Goal: Task Accomplishment & Management: Complete application form

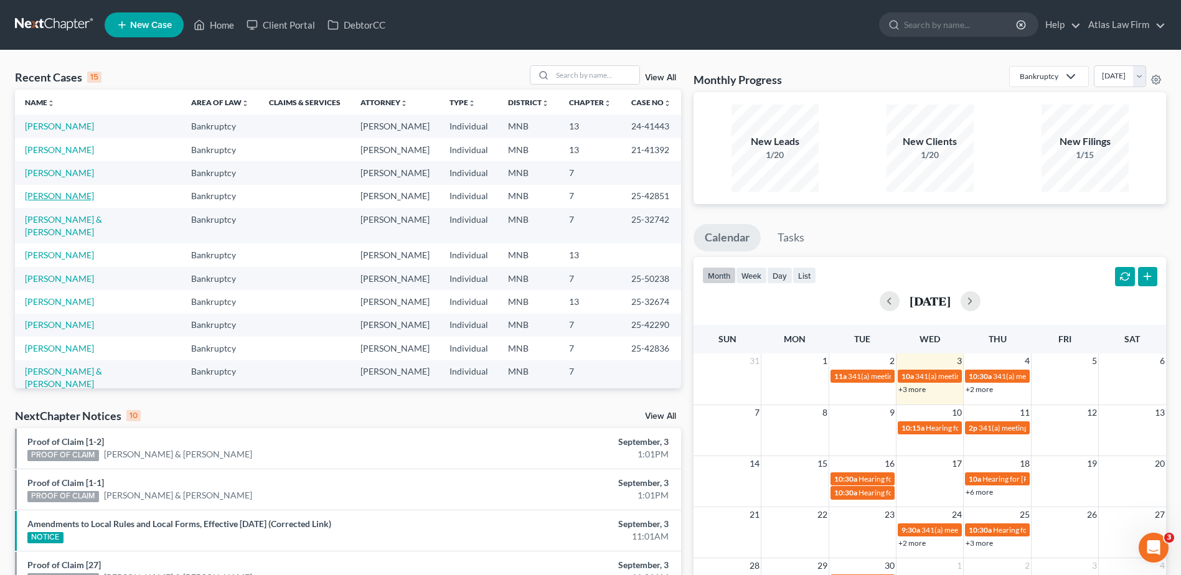
click at [57, 196] on link "[PERSON_NAME]" at bounding box center [59, 195] width 69 height 11
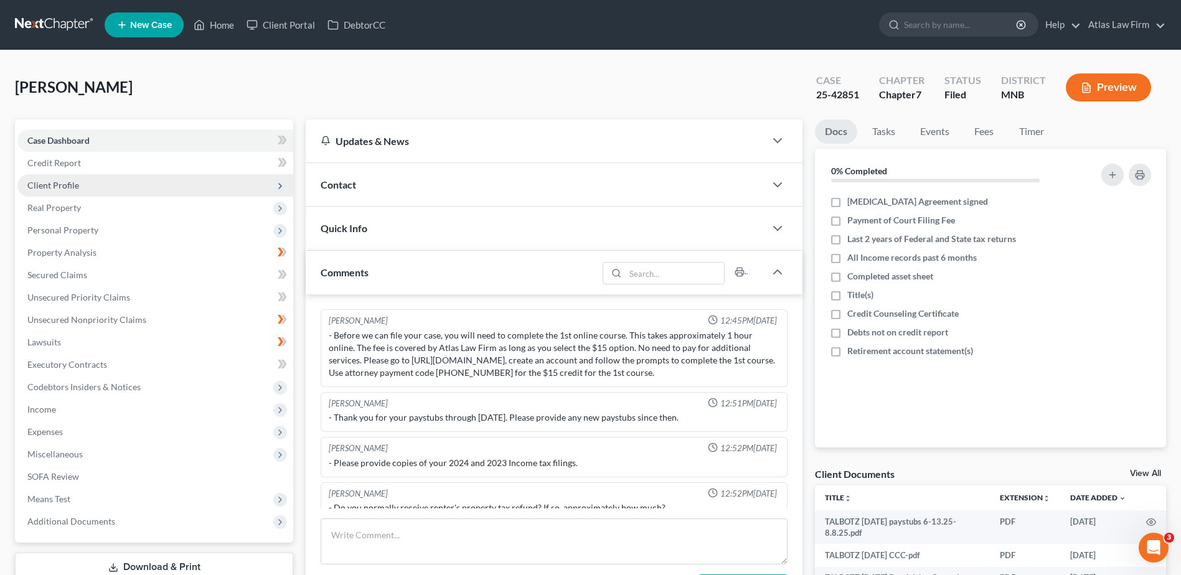
scroll to position [310, 0]
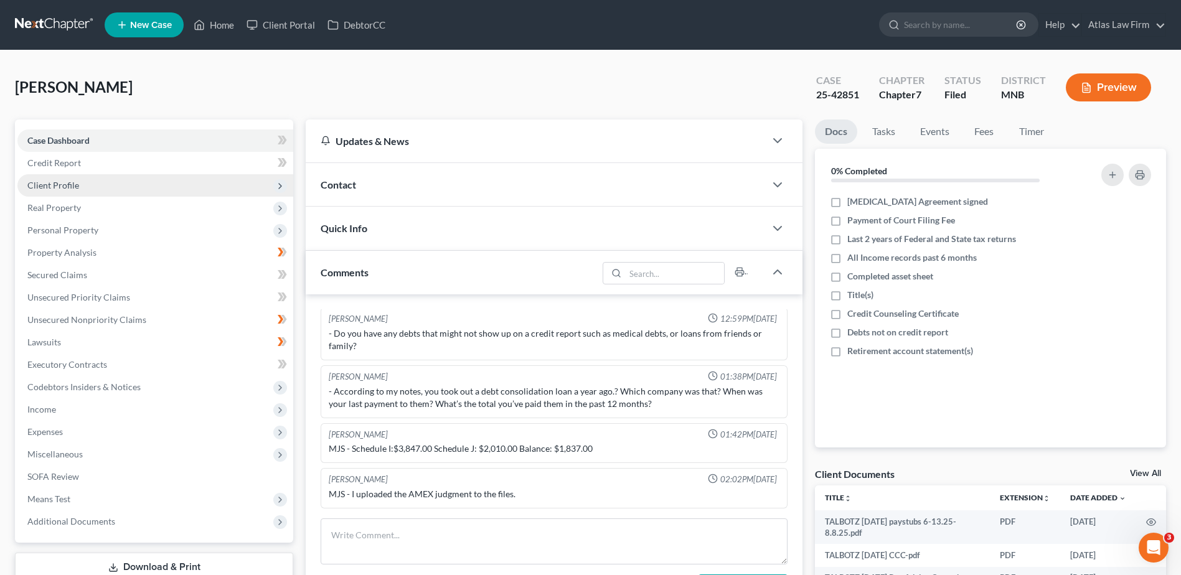
click at [85, 186] on span "Client Profile" at bounding box center [155, 185] width 276 height 22
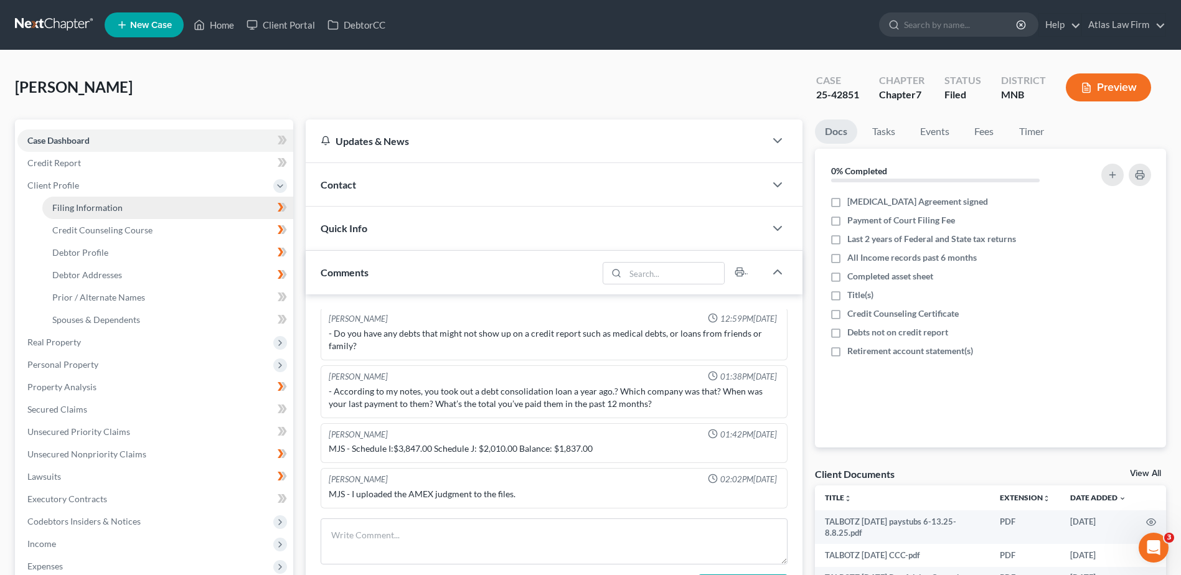
click at [114, 207] on span "Filing Information" at bounding box center [87, 207] width 70 height 11
select select "1"
select select "0"
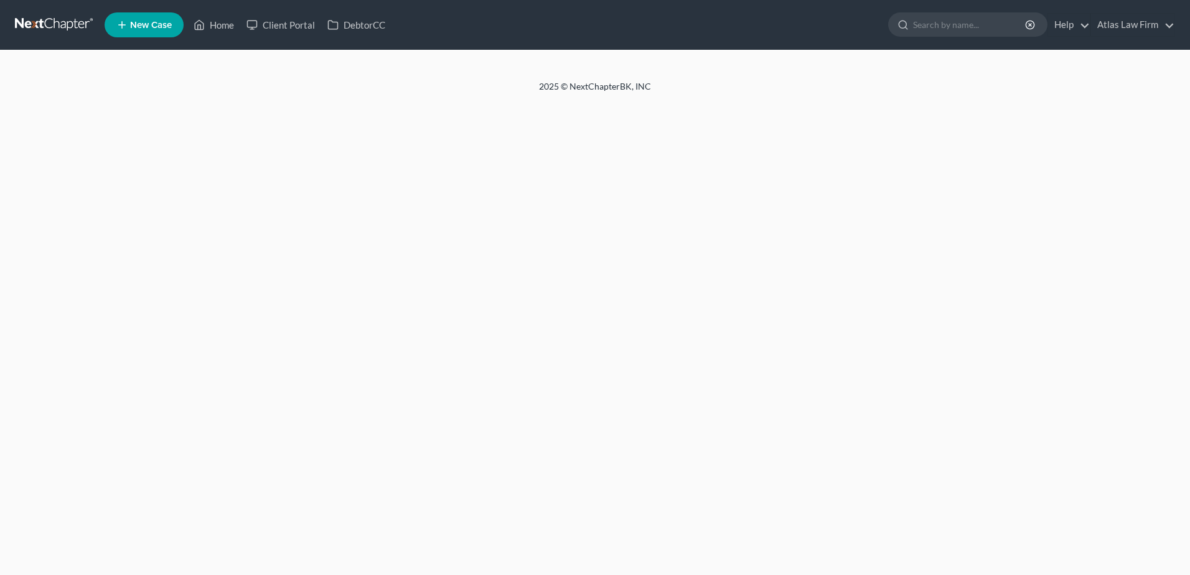
select select "1"
select select "0"
